Goal: Task Accomplishment & Management: Manage account settings

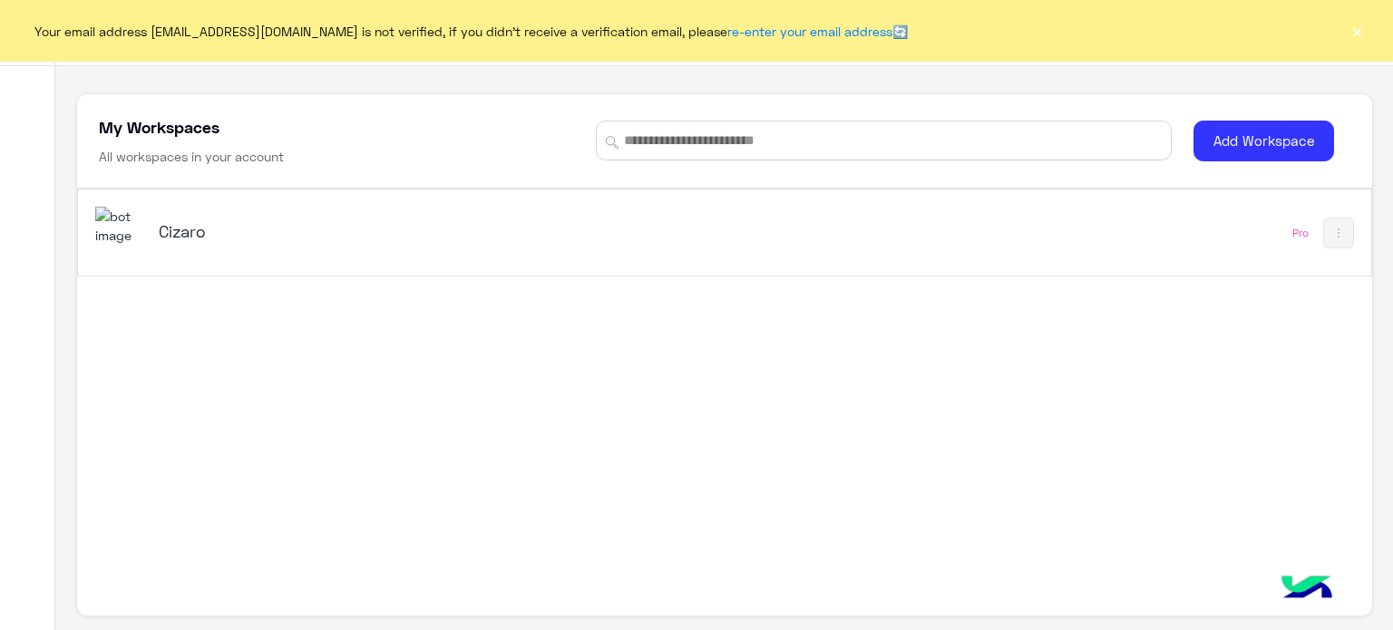
click at [1355, 24] on button "×" at bounding box center [1357, 31] width 18 height 18
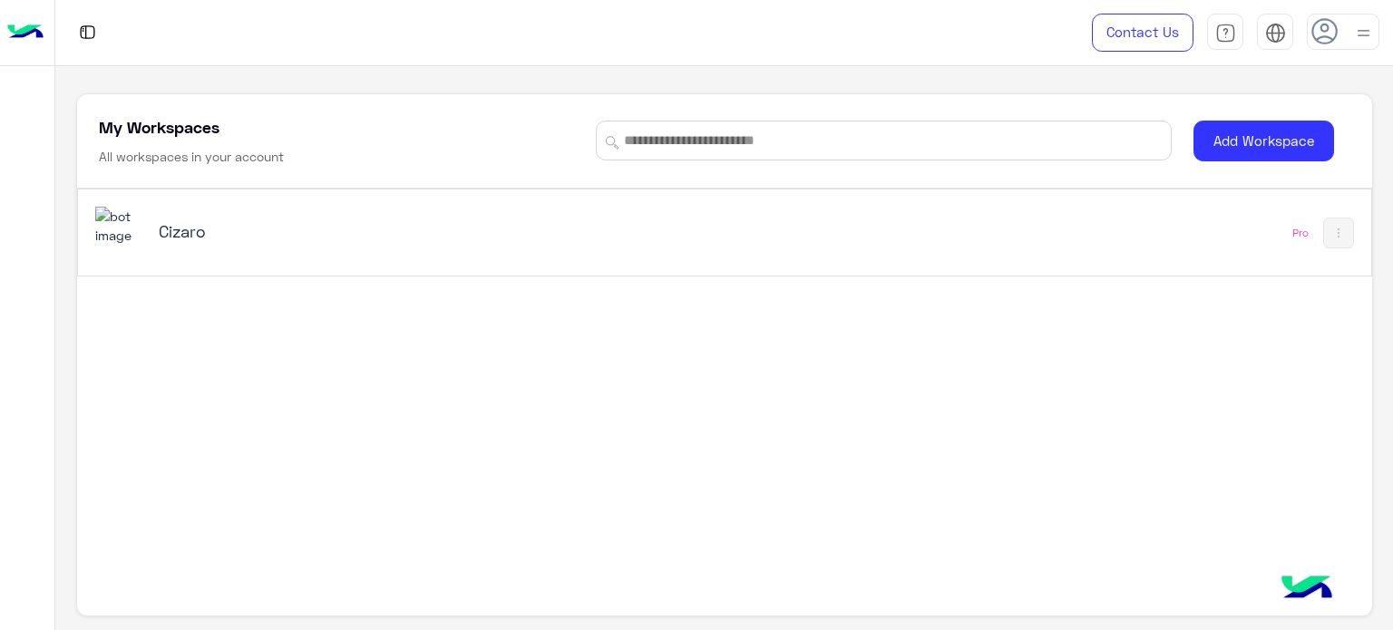
click at [843, 246] on div "Cizaro" at bounding box center [473, 233] width 756 height 53
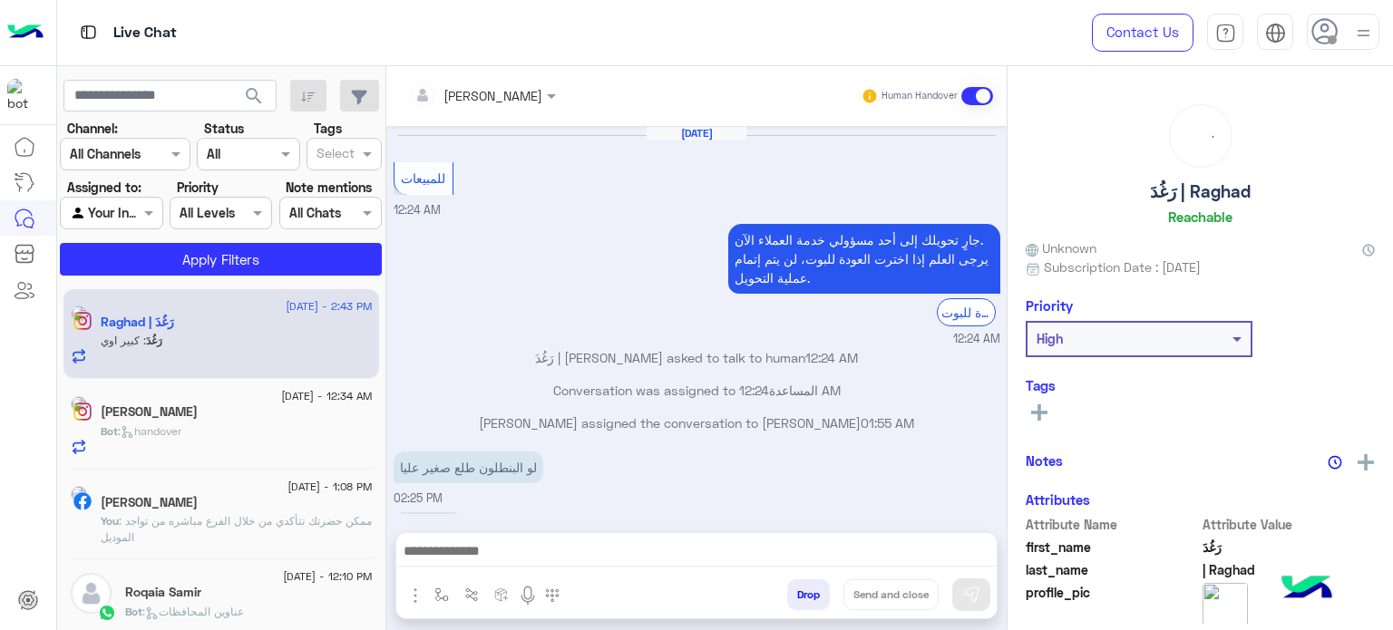
scroll to position [232, 0]
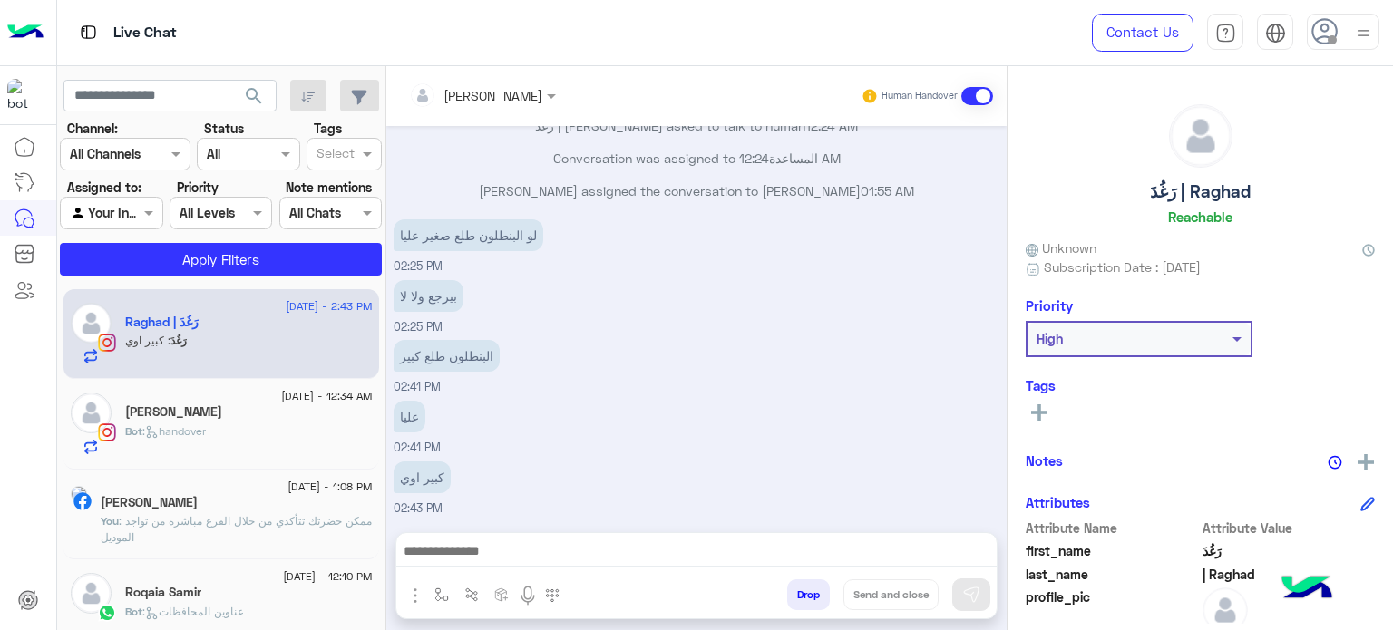
click at [1365, 25] on img at bounding box center [1364, 33] width 23 height 23
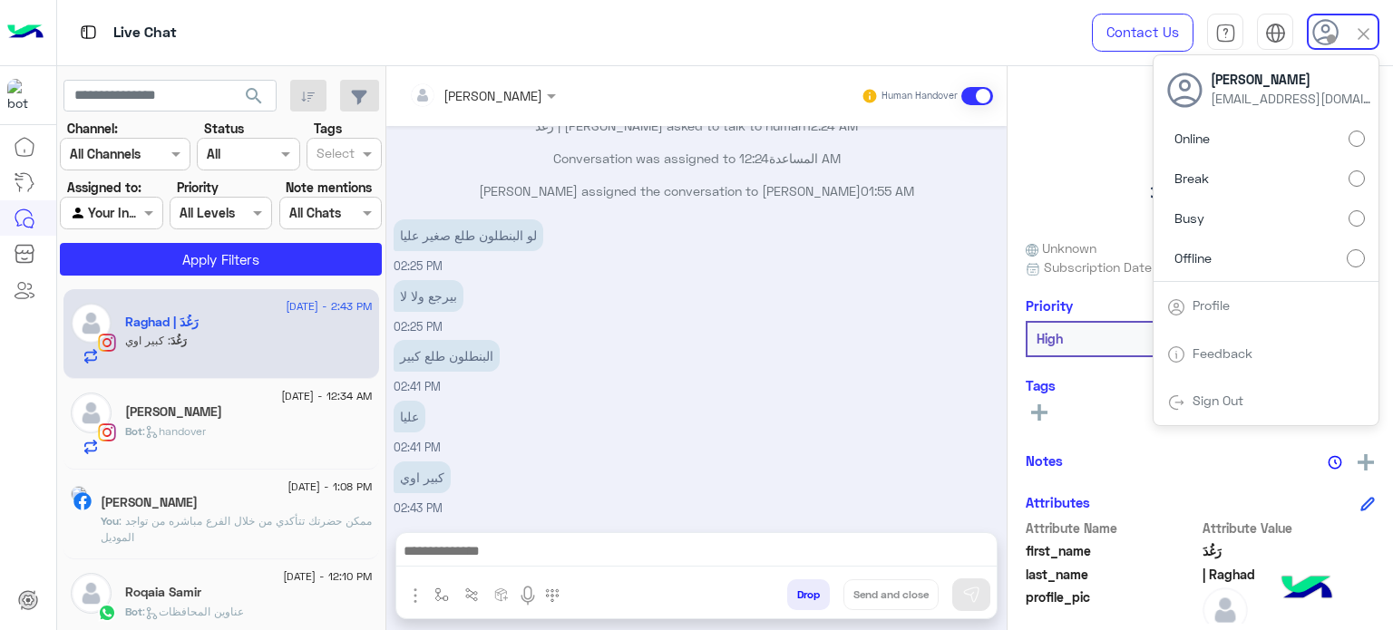
click at [1254, 139] on label "Online" at bounding box center [1267, 138] width 198 height 33
